Goal: Task Accomplishment & Management: Manage account settings

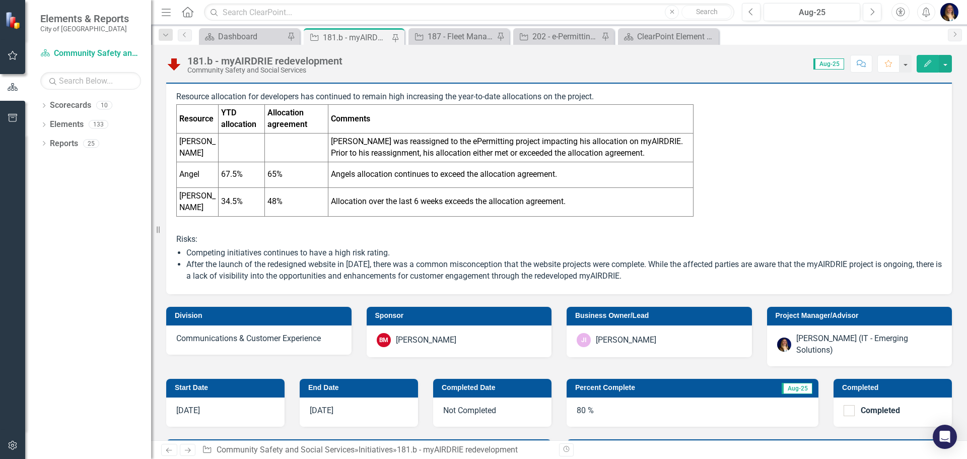
scroll to position [252, 0]
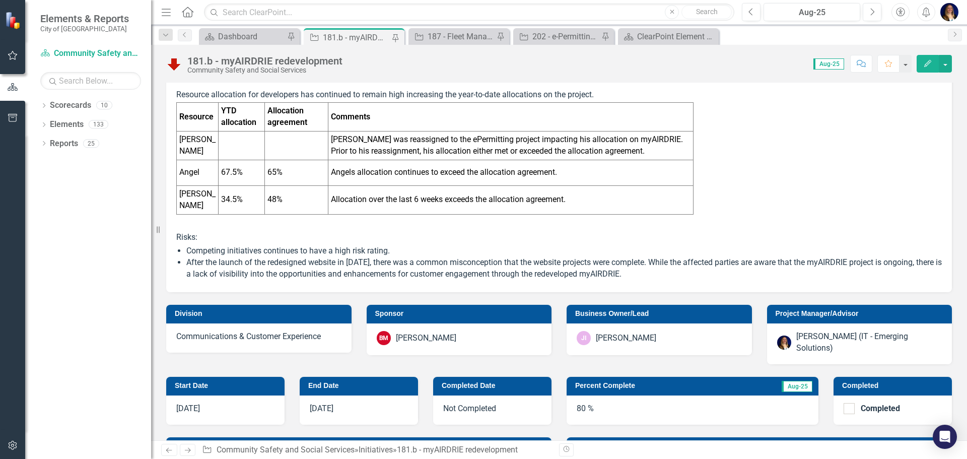
click at [657, 379] on td "Percent Complete" at bounding box center [653, 386] width 156 height 15
click at [656, 379] on td "Percent Complete" at bounding box center [653, 386] width 156 height 15
click at [656, 382] on h3 "Percent Complete" at bounding box center [653, 386] width 156 height 8
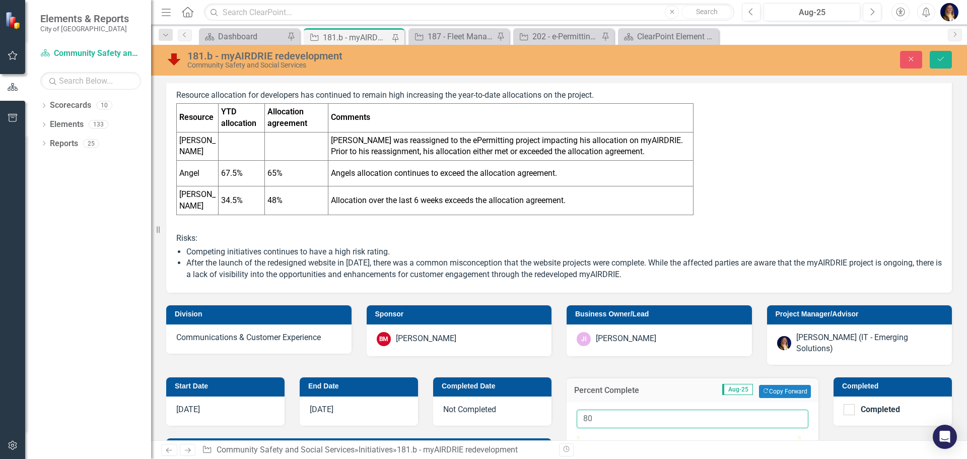
type input "82"
click at [940, 51] on button "Save" at bounding box center [941, 60] width 22 height 18
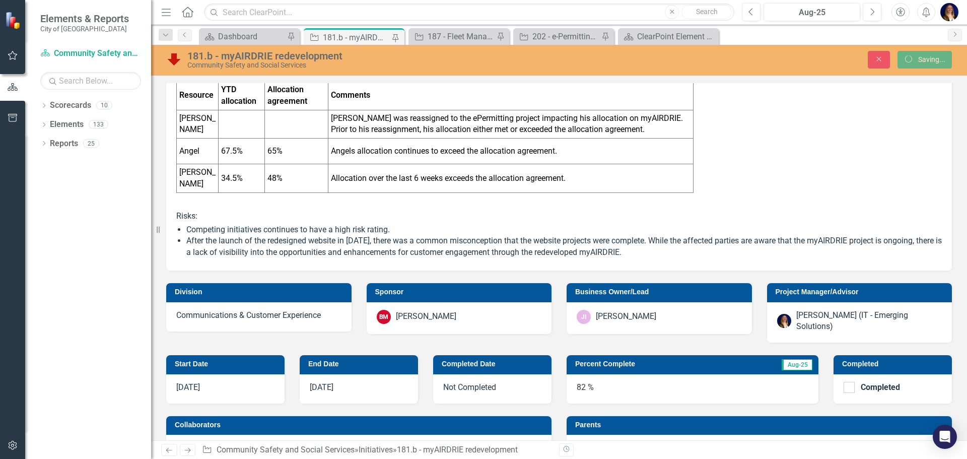
scroll to position [499, 0]
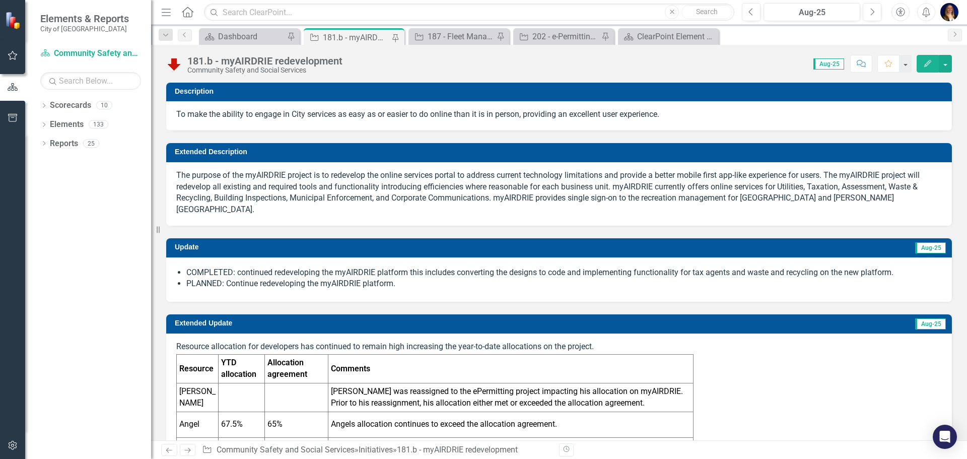
checkbox input "false"
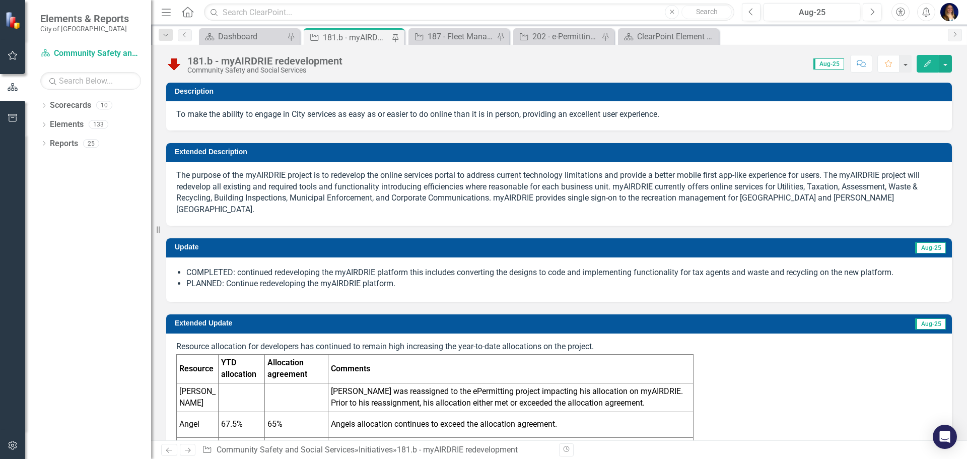
checkbox input "false"
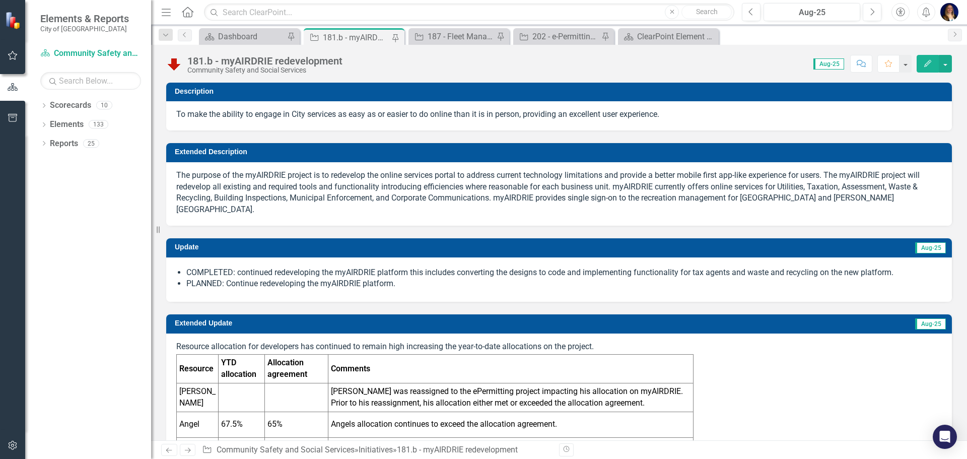
checkbox input "false"
checkbox input "true"
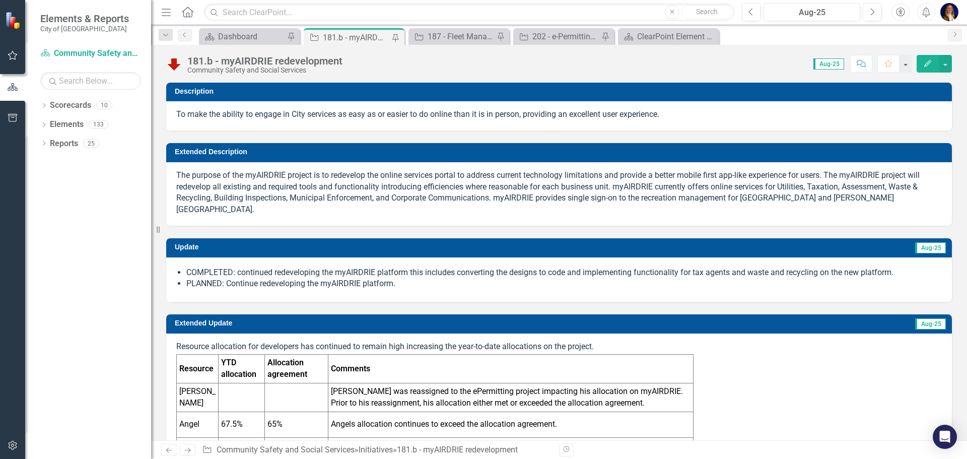
checkbox input "true"
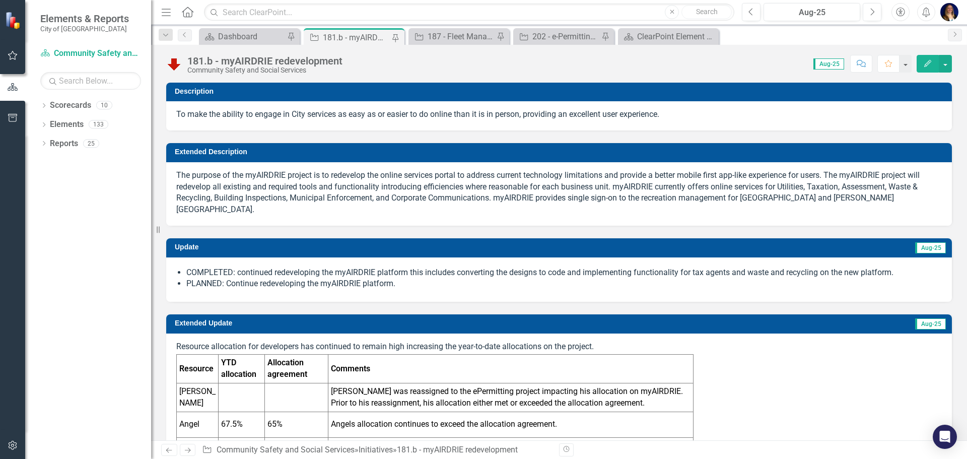
checkbox input "true"
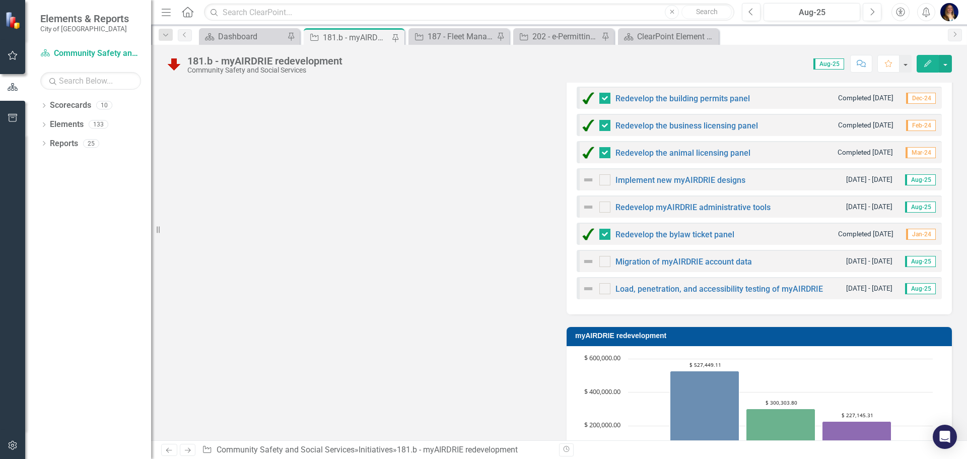
scroll to position [1108, 0]
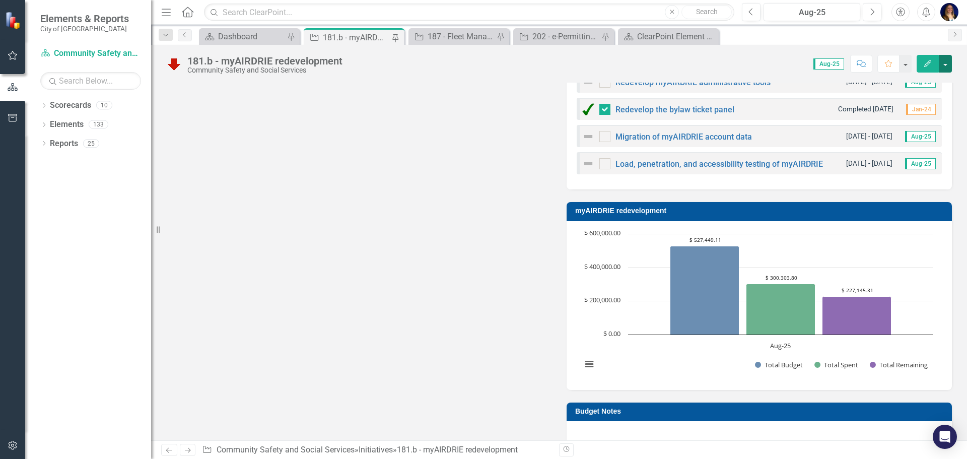
click at [950, 68] on button "button" at bounding box center [945, 64] width 13 height 18
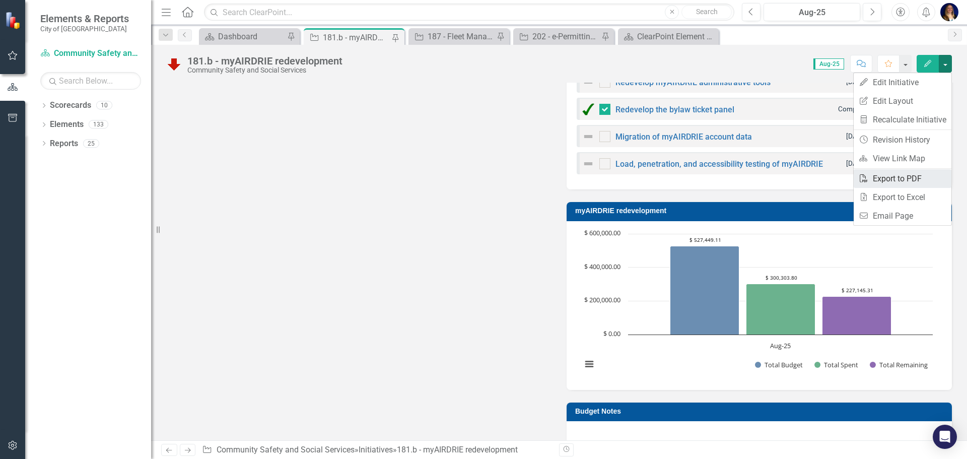
click at [922, 175] on link "PDF Export to PDF" at bounding box center [903, 178] width 98 height 19
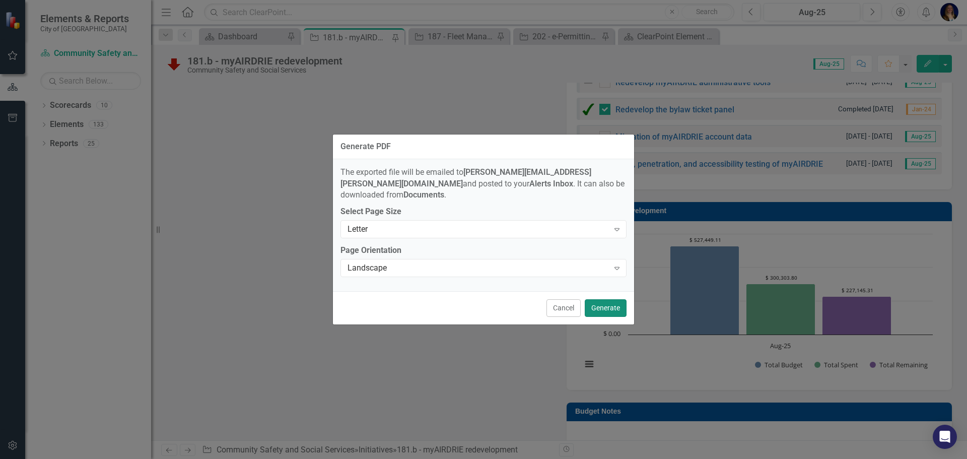
click at [586, 300] on button "Generate" at bounding box center [606, 308] width 42 height 18
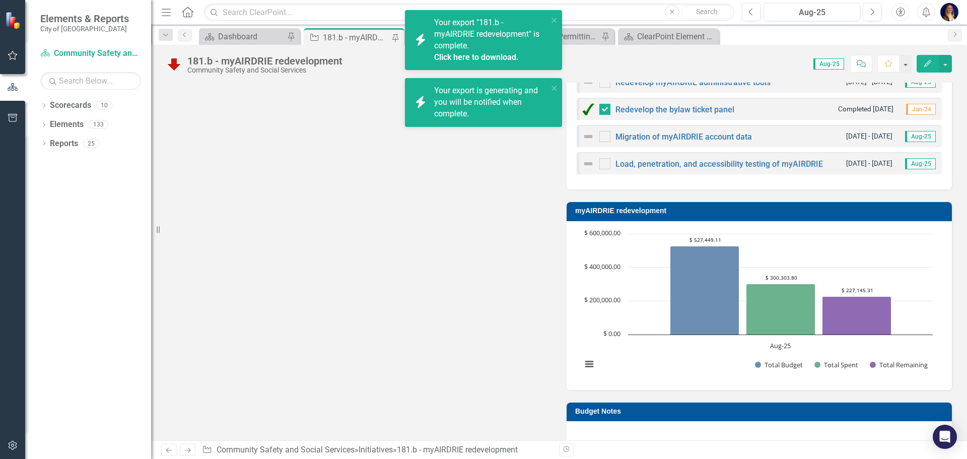
click at [503, 56] on link "Click here to download." at bounding box center [476, 57] width 85 height 10
